Goal: Task Accomplishment & Management: Complete application form

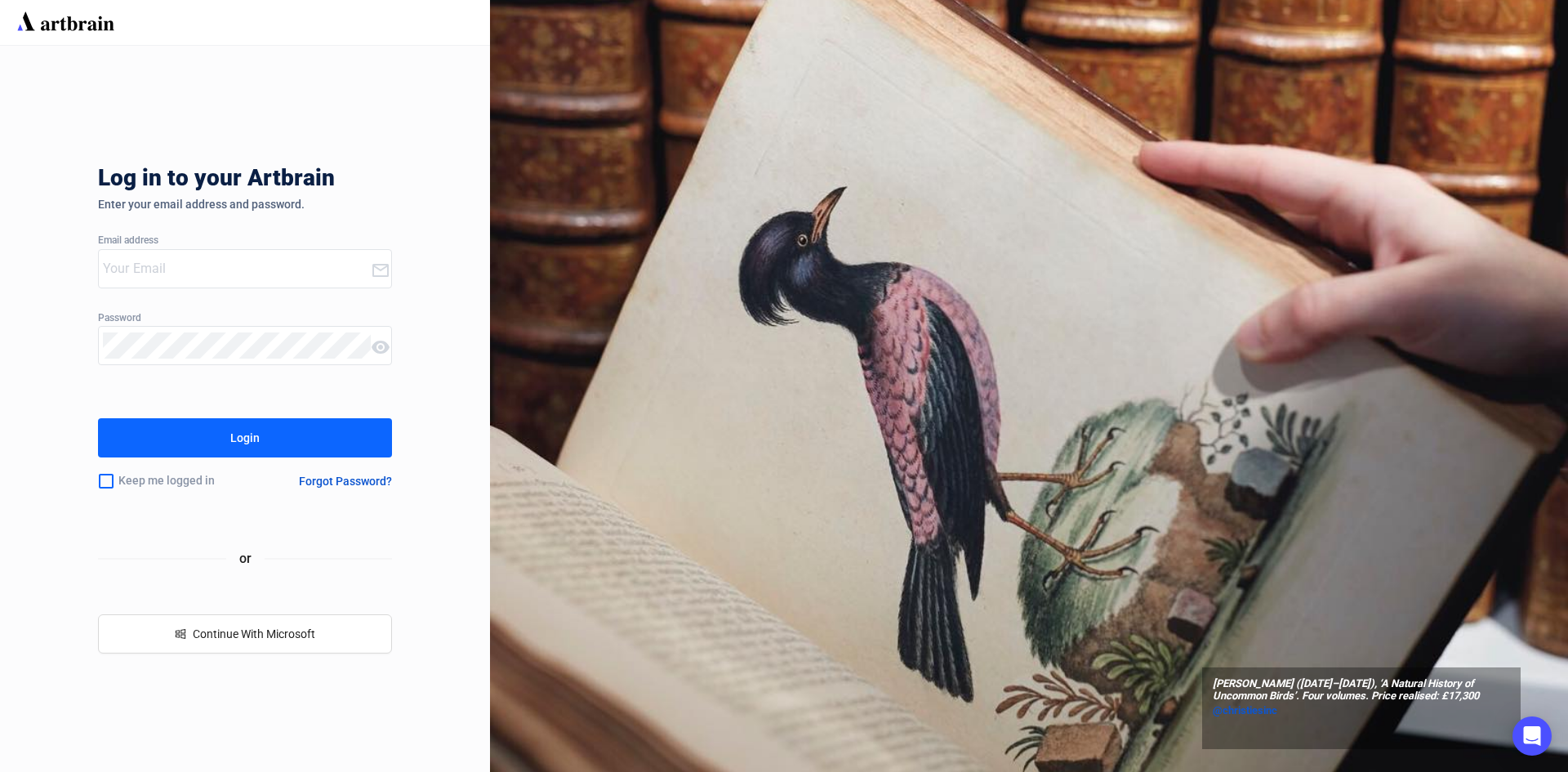
type input "[PERSON_NAME][EMAIL_ADDRESS][DOMAIN_NAME]"
click at [252, 445] on div "Login" at bounding box center [244, 437] width 30 height 26
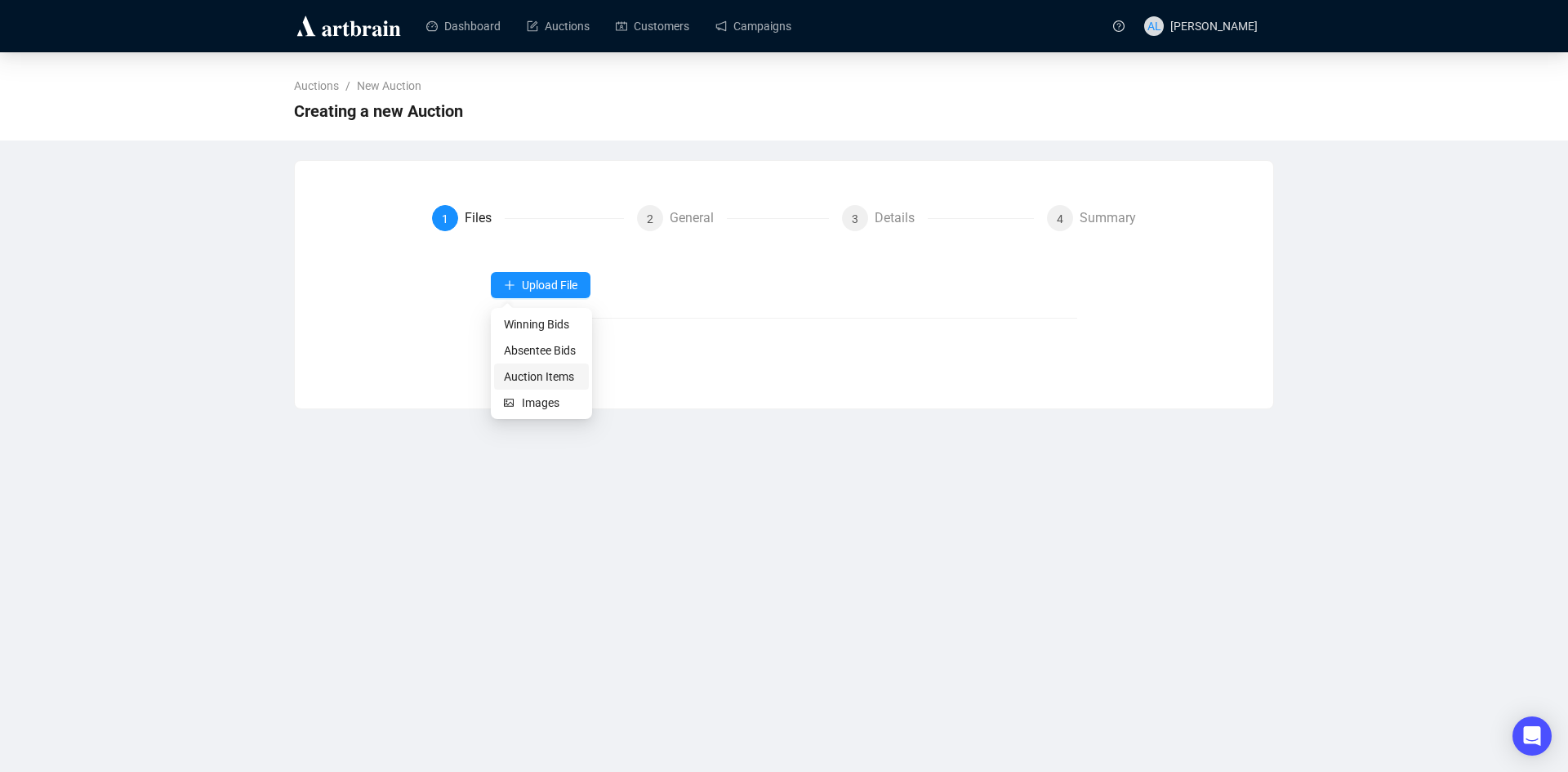
click at [525, 381] on span "Auction Items" at bounding box center [541, 376] width 75 height 18
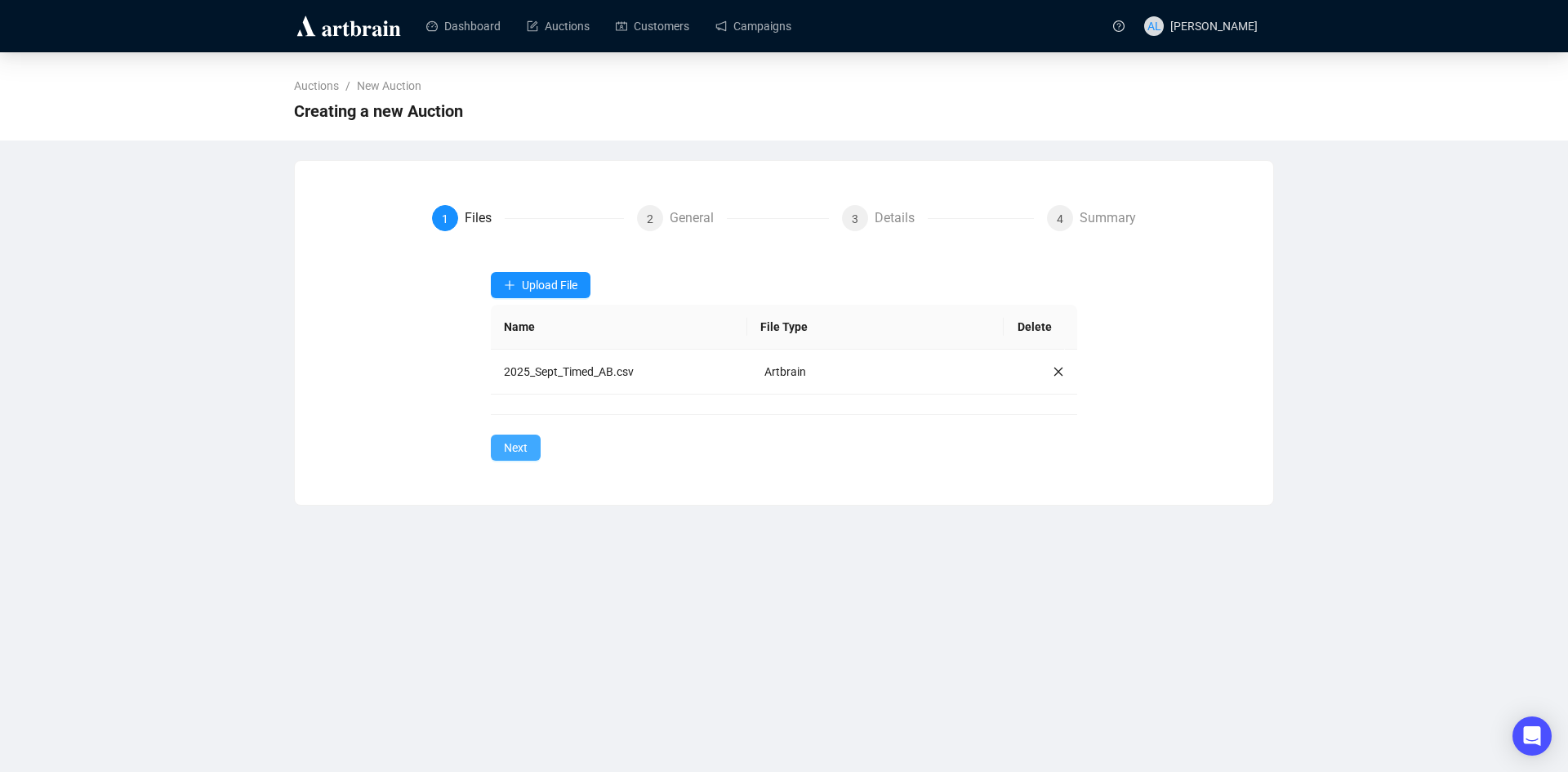
click at [529, 448] on button "Next" at bounding box center [515, 447] width 50 height 26
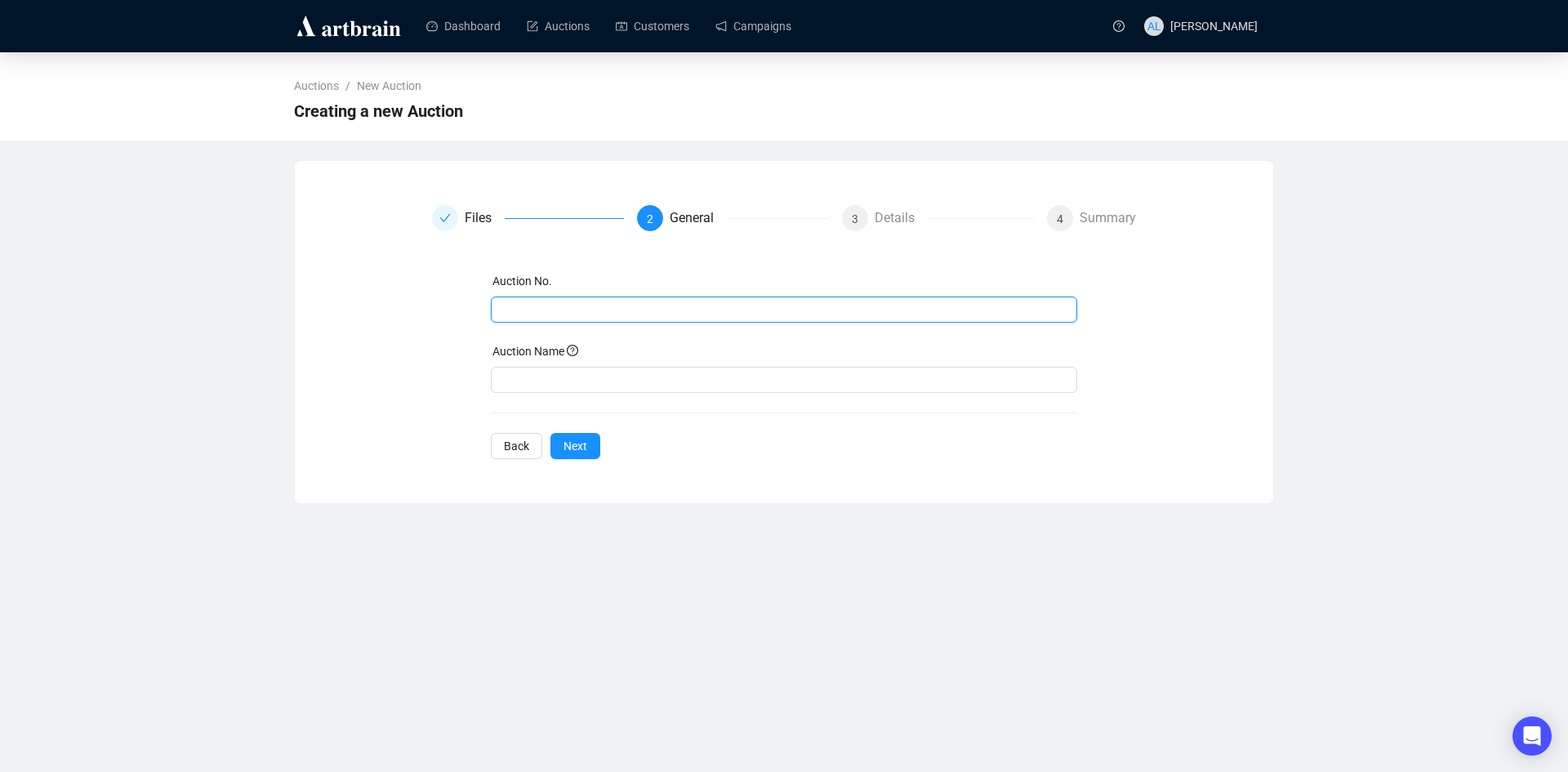
click at [518, 306] on input "text" at bounding box center [783, 309] width 564 height 18
type input "20250919"
click at [570, 383] on input "text" at bounding box center [784, 379] width 587 height 26
paste input "[DATE]: EAPG Timed Auction"
drag, startPoint x: 589, startPoint y: 380, endPoint x: 479, endPoint y: 387, distance: 110.2
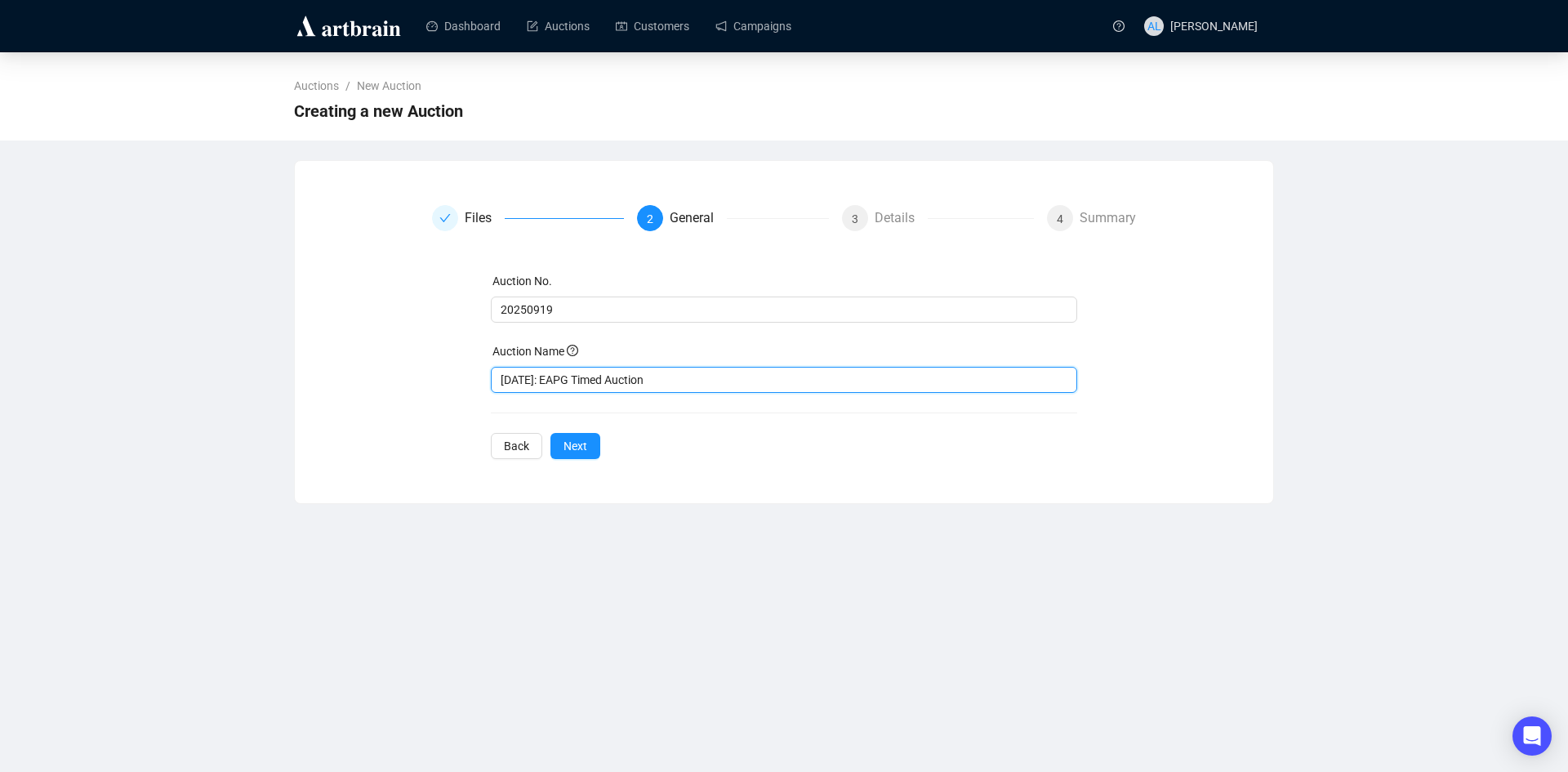
click at [479, 387] on div "Auction No. 20250919 Auction Name [DATE]: EAPG Timed Auction Back Next" at bounding box center [784, 365] width 705 height 187
type input "EAPG Timed Auction"
click at [580, 446] on span "Next" at bounding box center [575, 445] width 24 height 18
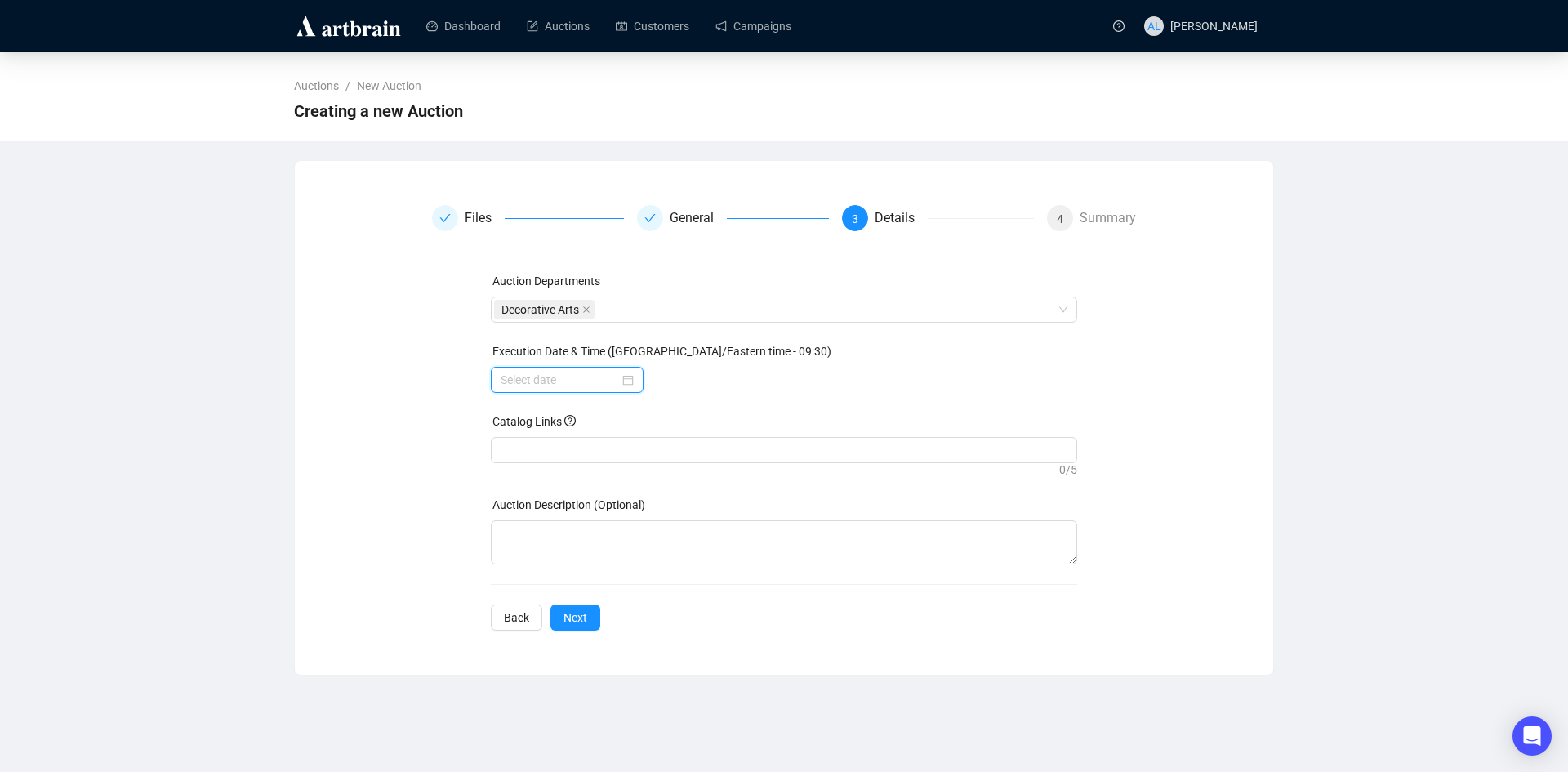
click at [616, 377] on input at bounding box center [560, 379] width 119 height 18
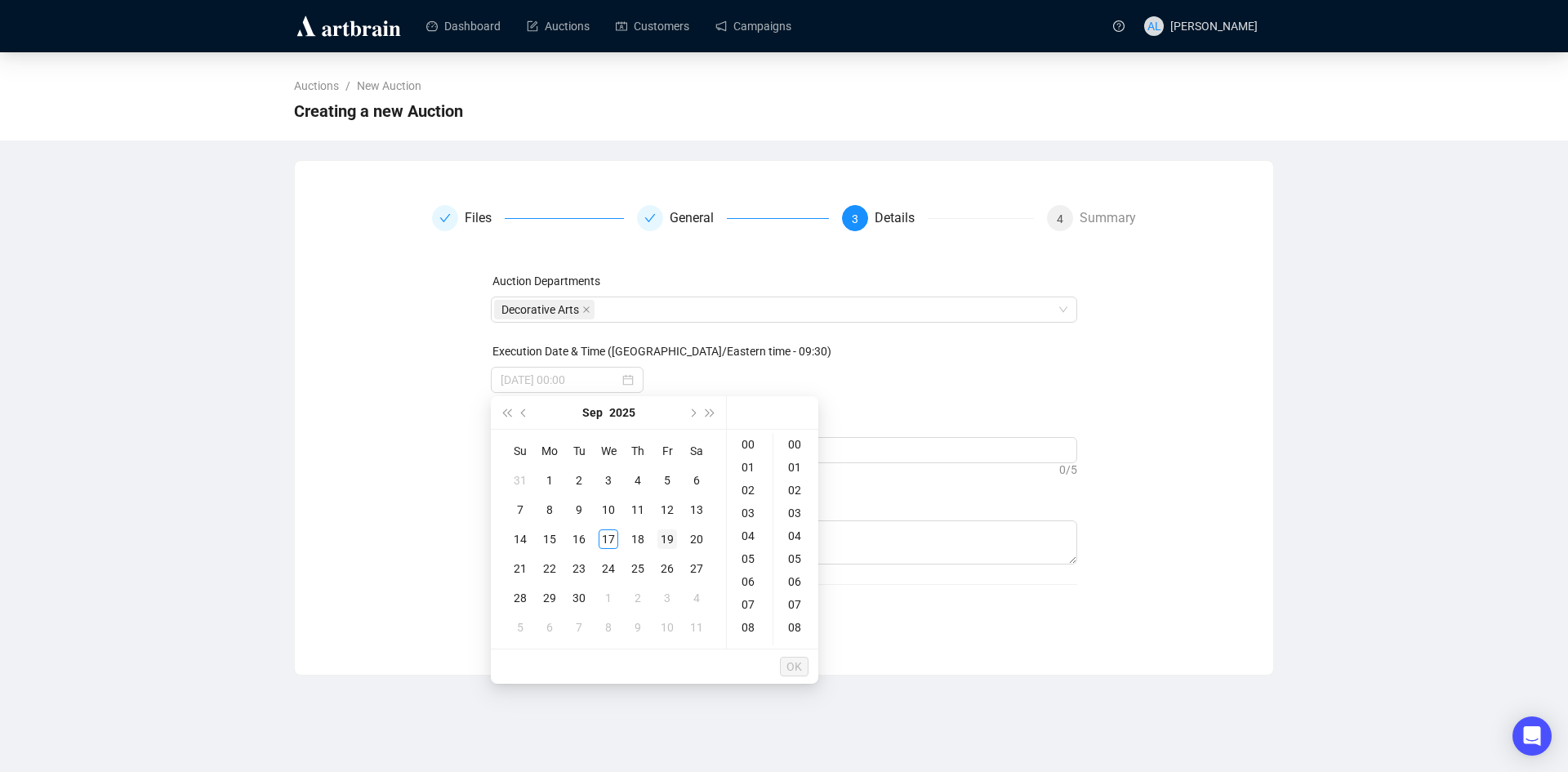
click at [672, 538] on div "19" at bounding box center [667, 538] width 19 height 19
click at [747, 486] on div "09" at bounding box center [749, 487] width 39 height 23
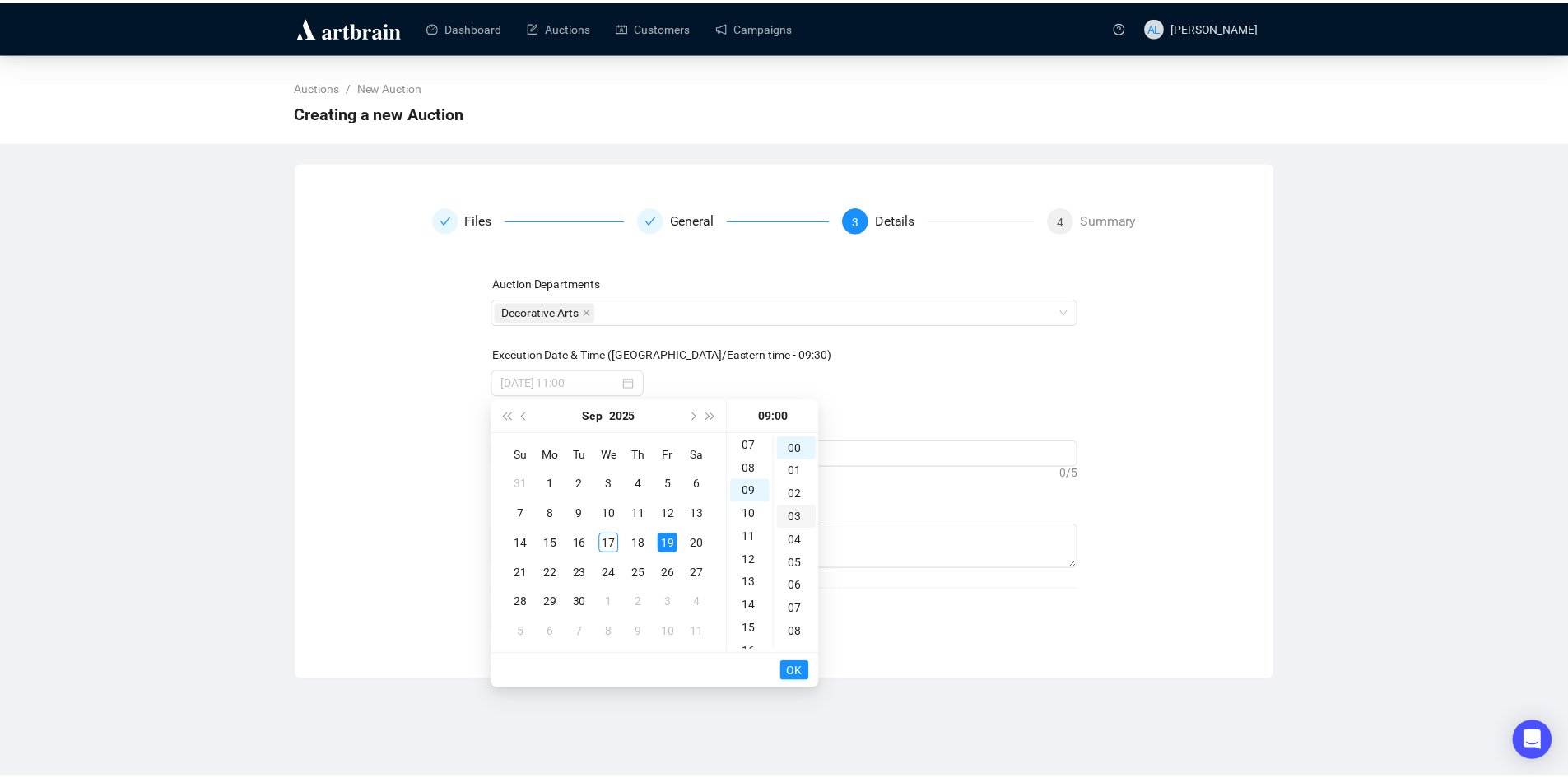
scroll to position [208, 0]
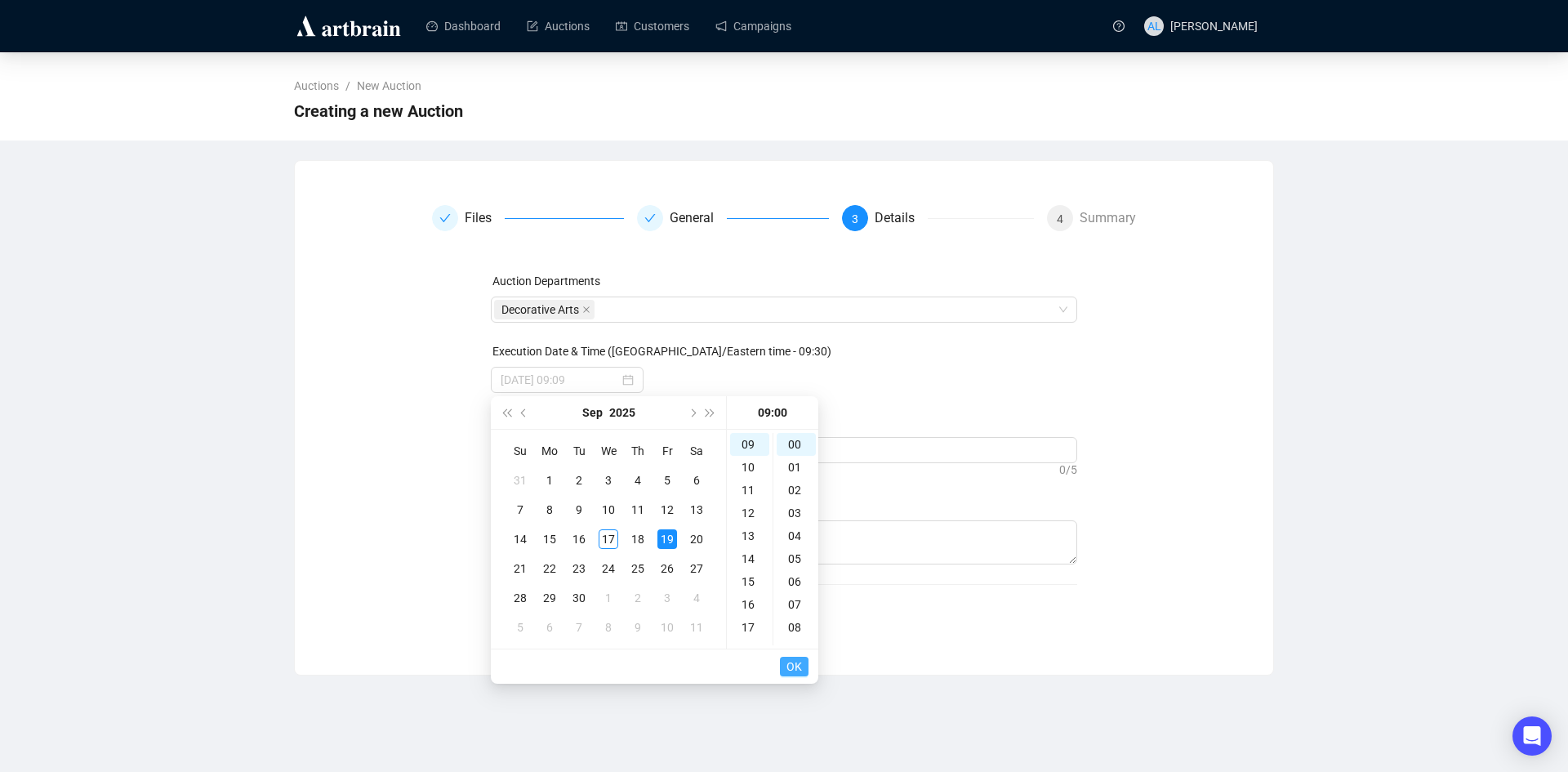
type input "[DATE] 09:00"
click at [789, 663] on span "OK" at bounding box center [794, 666] width 15 height 31
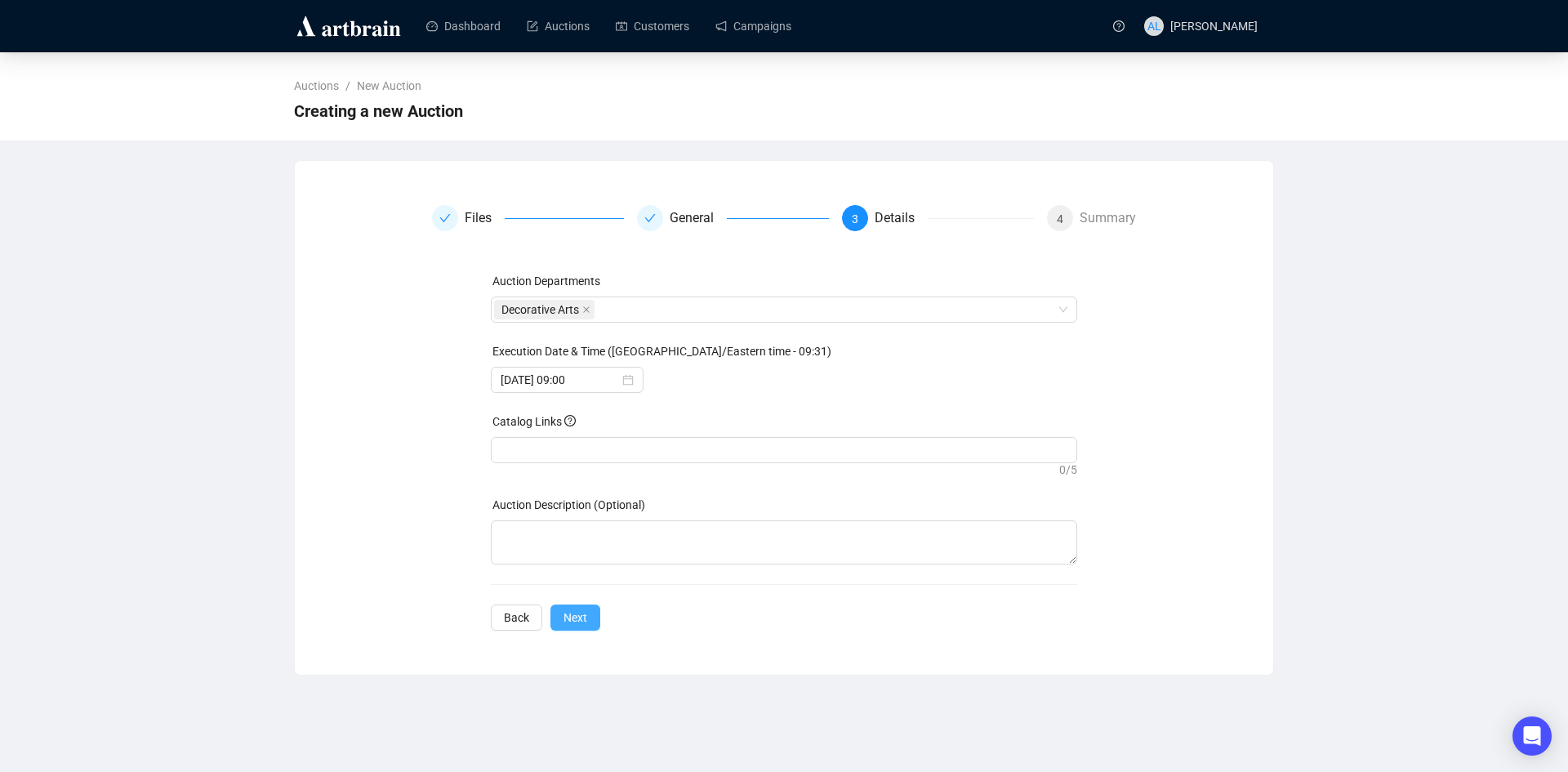
click at [575, 624] on span "Next" at bounding box center [575, 617] width 24 height 18
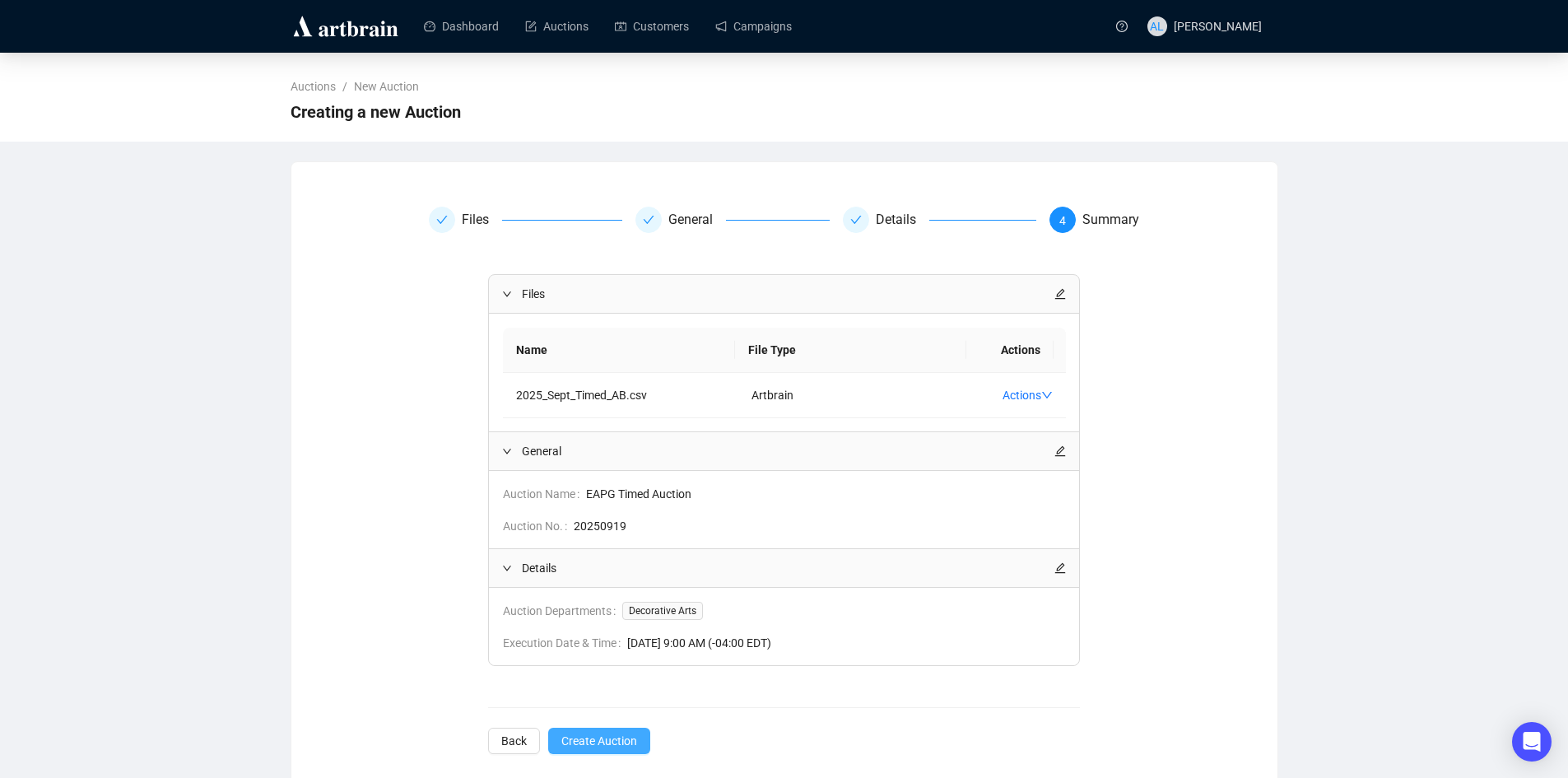
click at [605, 735] on span "Create Auction" at bounding box center [599, 740] width 75 height 18
